Goal: Task Accomplishment & Management: Complete application form

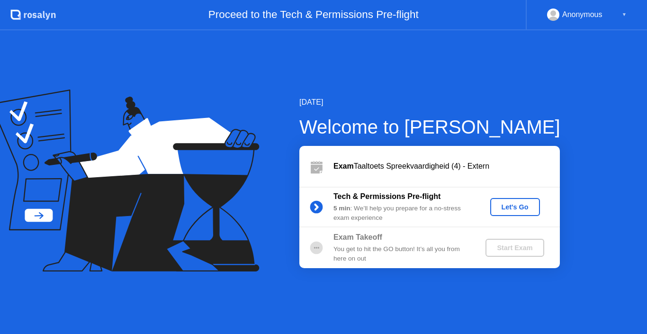
click at [511, 200] on button "Let's Go" at bounding box center [515, 207] width 50 height 18
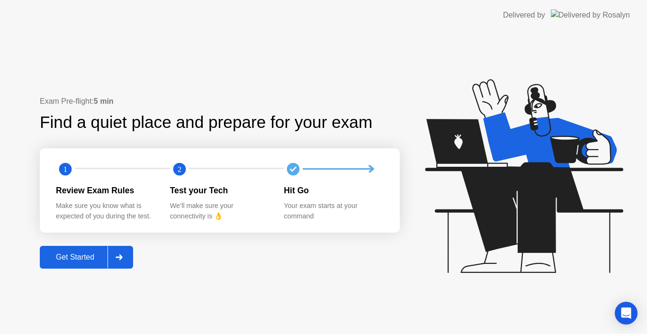
click at [120, 279] on div "Exam Pre-flight: 5 min Find a quiet place and prepare for your exam 1 2 Review …" at bounding box center [323, 182] width 647 height 304
click at [95, 264] on button "Get Started" at bounding box center [86, 257] width 93 height 23
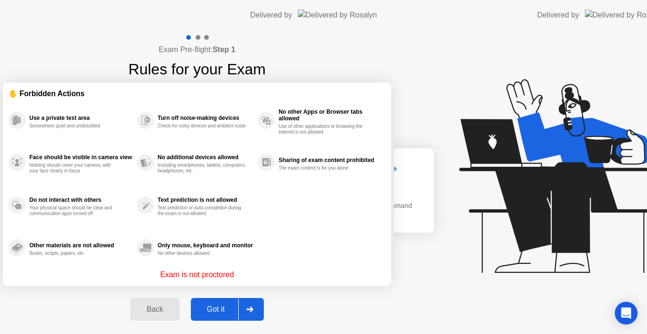
click at [95, 264] on div "Exam Pre-flight: Step 1 Rules for your Exam ✋ Forbidden Actions Use a private t…" at bounding box center [197, 182] width 394 height 304
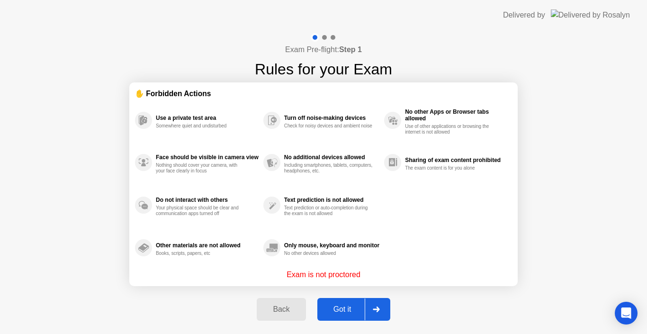
click at [332, 305] on div "Got it" at bounding box center [342, 309] width 45 height 9
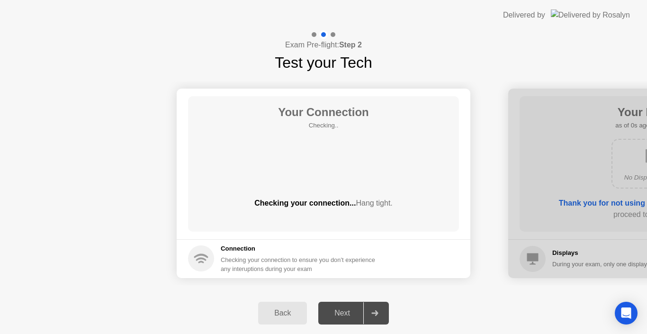
click at [332, 304] on button "Next" at bounding box center [353, 313] width 71 height 23
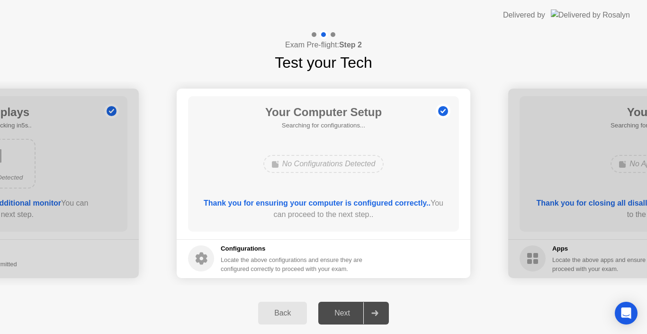
click at [340, 316] on div "Next" at bounding box center [342, 313] width 42 height 9
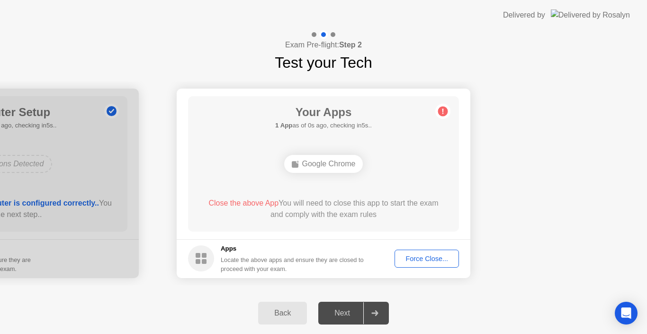
click at [431, 262] on div "Force Close..." at bounding box center [427, 259] width 58 height 8
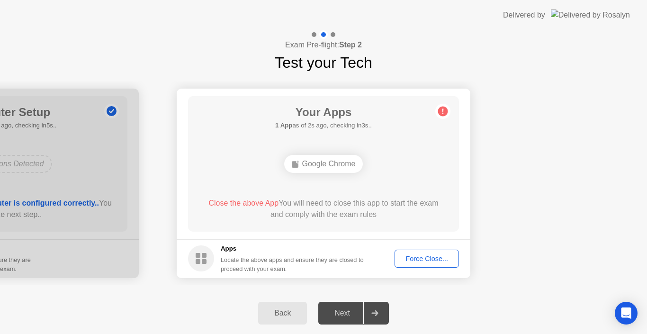
click at [414, 251] on button "Force Close..." at bounding box center [427, 259] width 64 height 18
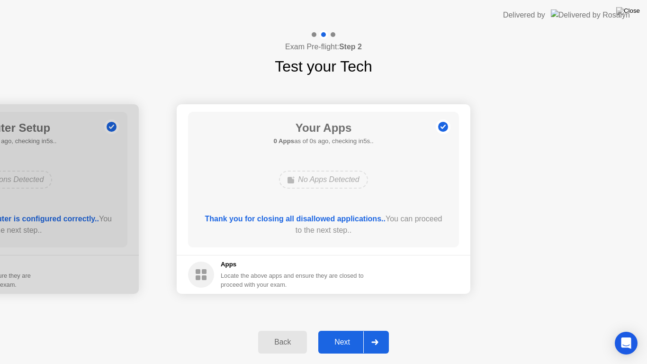
click at [335, 333] on button "Next" at bounding box center [353, 342] width 71 height 23
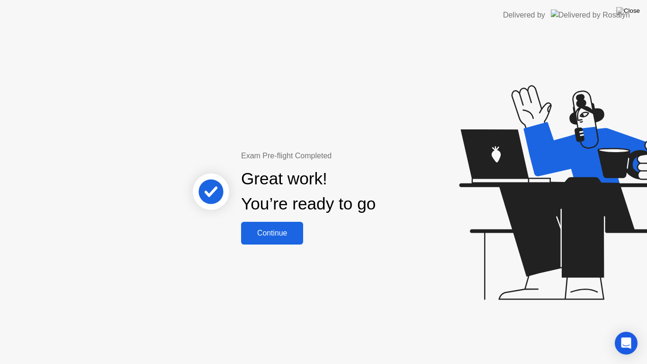
click at [270, 236] on div "Continue" at bounding box center [272, 233] width 56 height 9
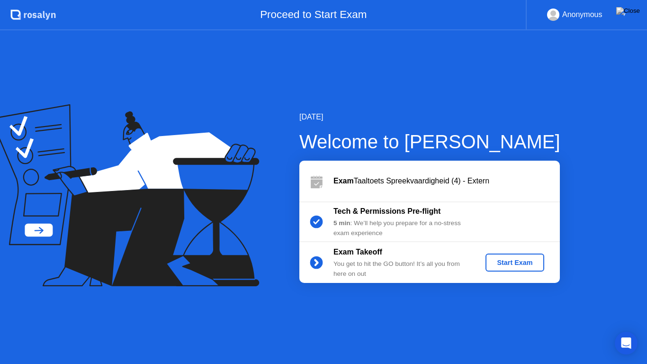
click at [499, 262] on div "Start Exam" at bounding box center [514, 263] width 51 height 8
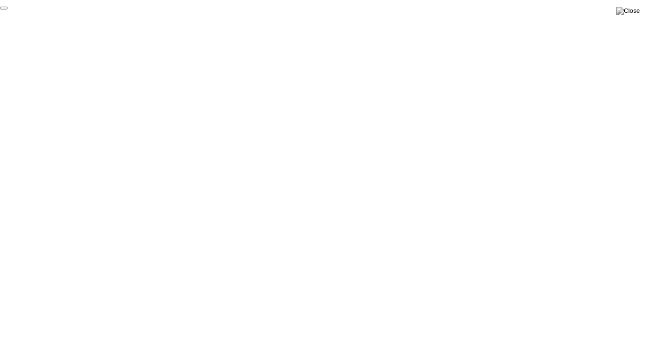
click div "End Proctoring Session"
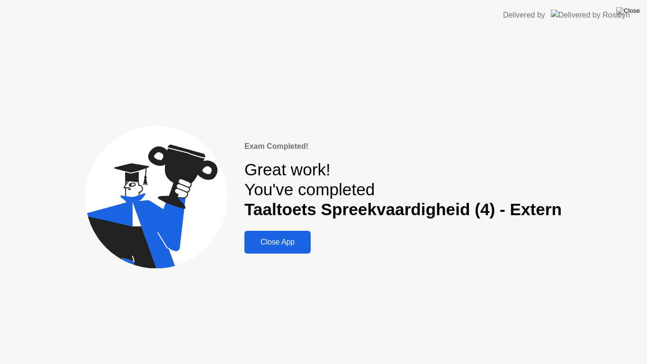
click at [282, 249] on button "Close App" at bounding box center [277, 242] width 66 height 23
